Goal: Transaction & Acquisition: Purchase product/service

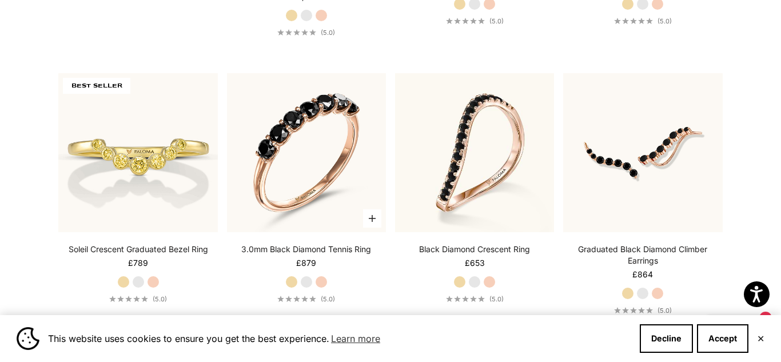
scroll to position [1069, 0]
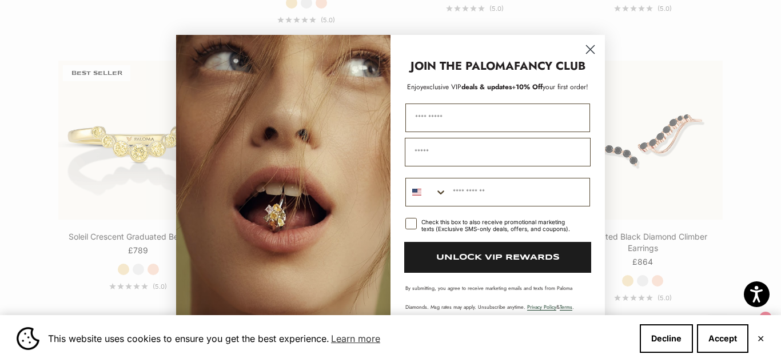
click at [589, 47] on circle "Close dialog" at bounding box center [590, 48] width 19 height 19
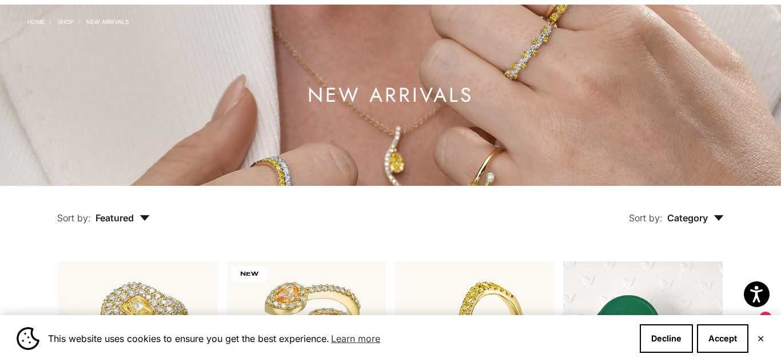
scroll to position [0, 0]
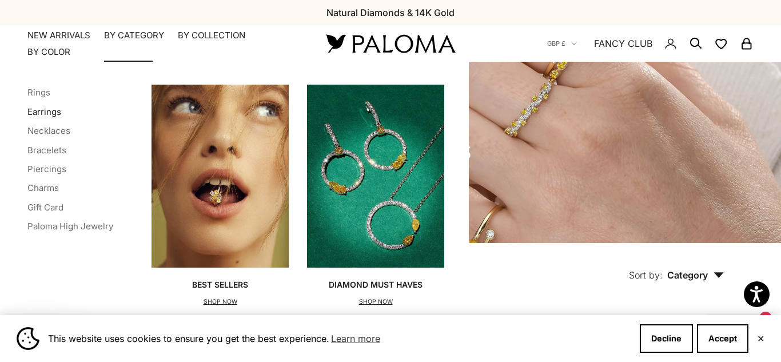
click at [48, 112] on link "Earrings" at bounding box center [44, 111] width 34 height 11
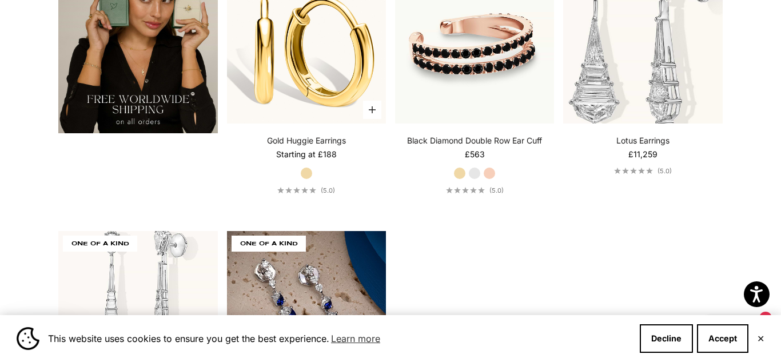
scroll to position [1992, 0]
